Goal: Communication & Community: Answer question/provide support

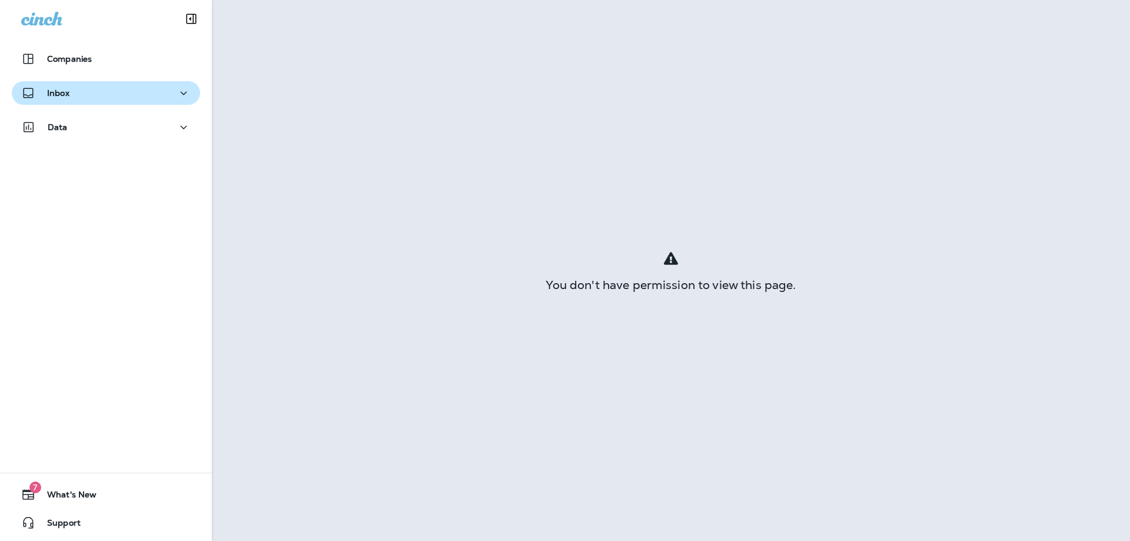
click at [104, 99] on div "Inbox" at bounding box center [106, 93] width 170 height 15
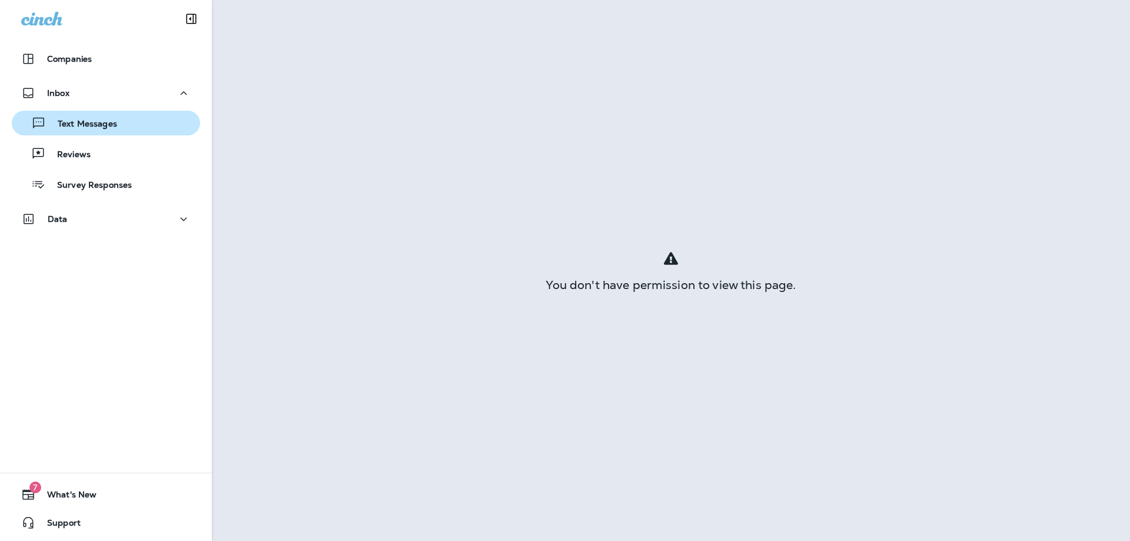
click at [130, 122] on div "Text Messages" at bounding box center [105, 123] width 179 height 18
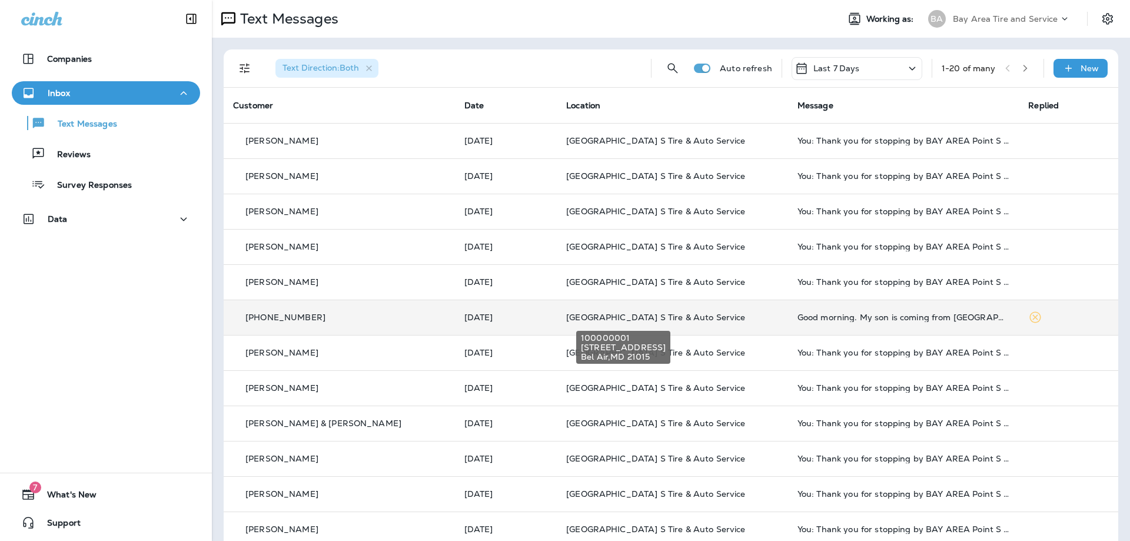
click at [566, 316] on span "[GEOGRAPHIC_DATA] S Tire & Auto Service" at bounding box center [655, 317] width 179 height 11
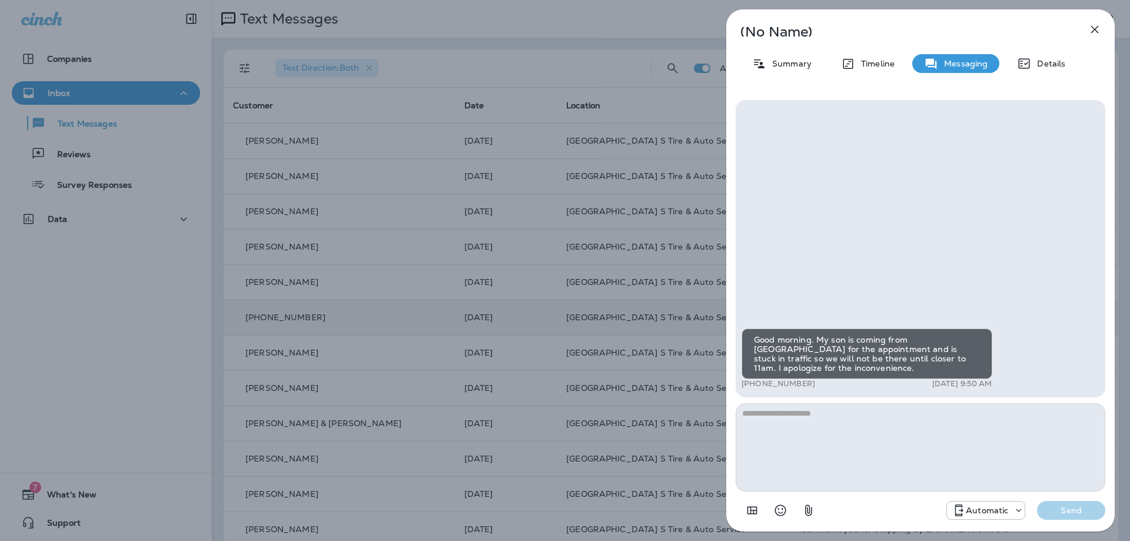
click at [1102, 28] on button "button" at bounding box center [1095, 30] width 24 height 24
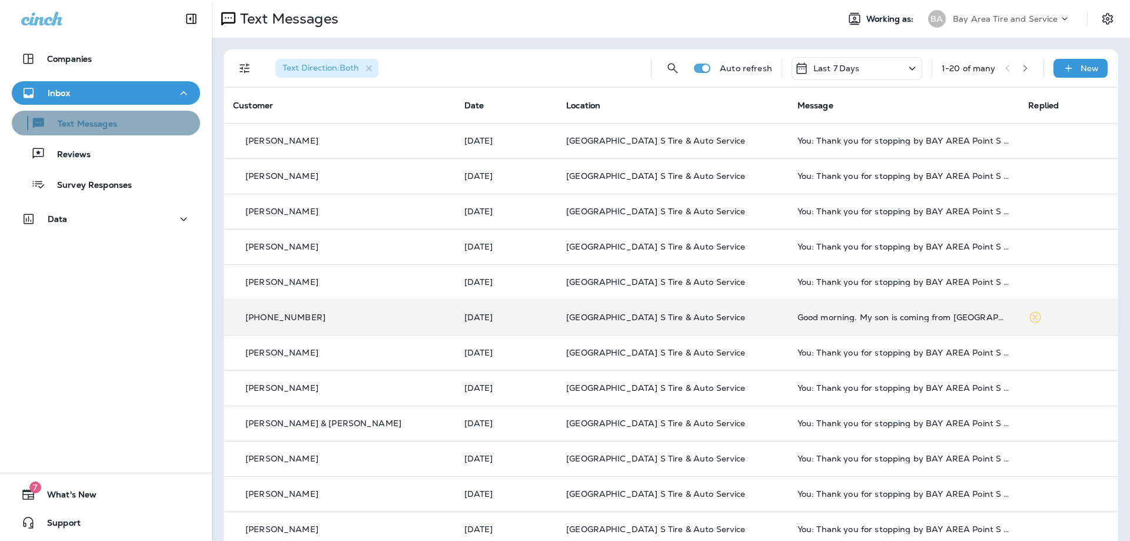
click at [109, 131] on div "Text Messages" at bounding box center [66, 123] width 101 height 18
